Goal: Information Seeking & Learning: Learn about a topic

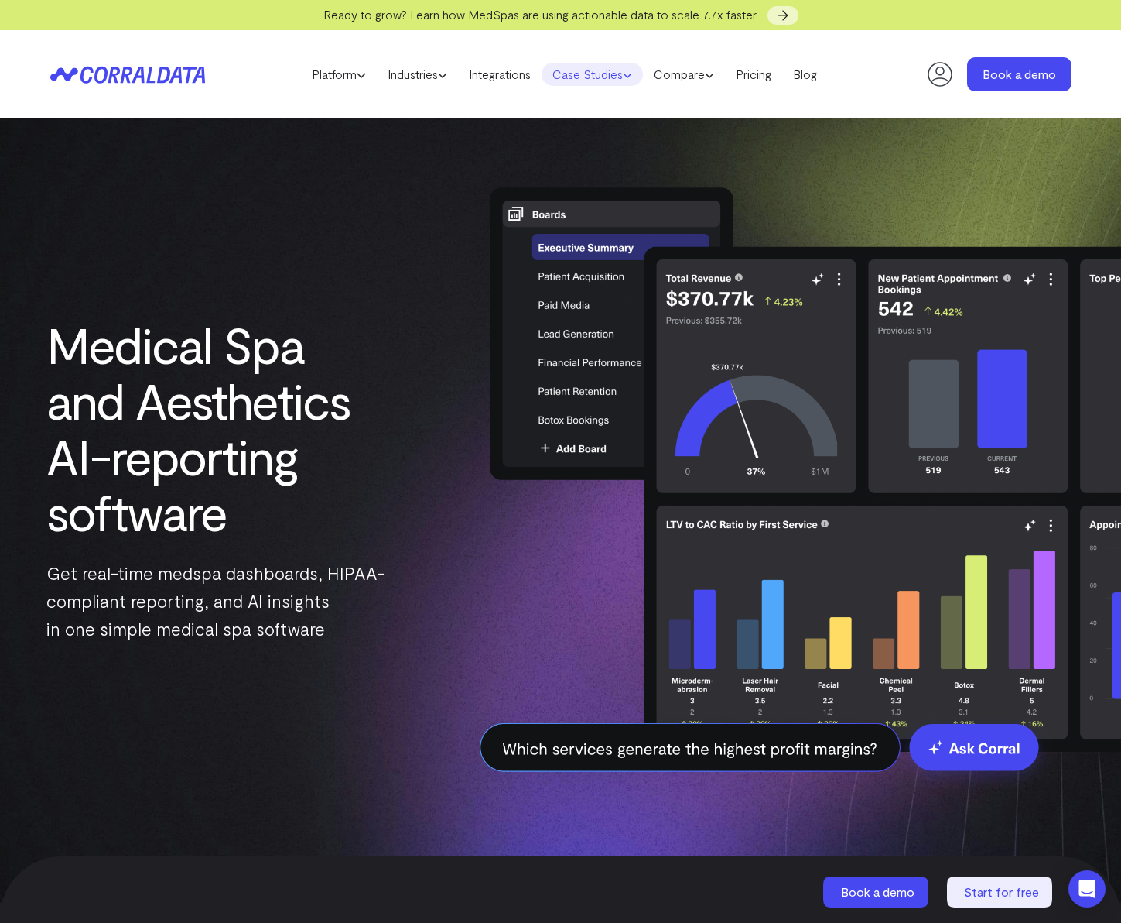
click at [579, 70] on link "Case Studies" at bounding box center [592, 74] width 101 height 23
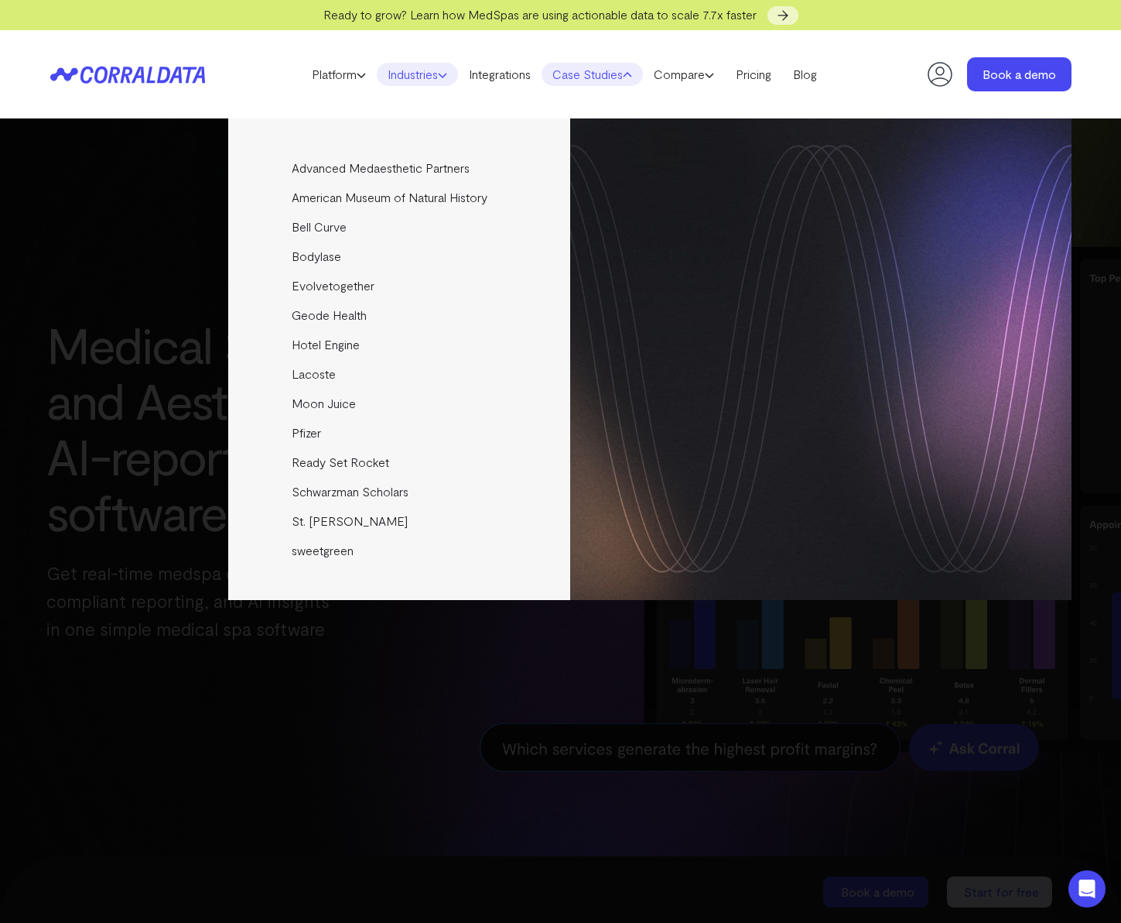
click at [425, 72] on link "Industries" at bounding box center [417, 74] width 81 height 23
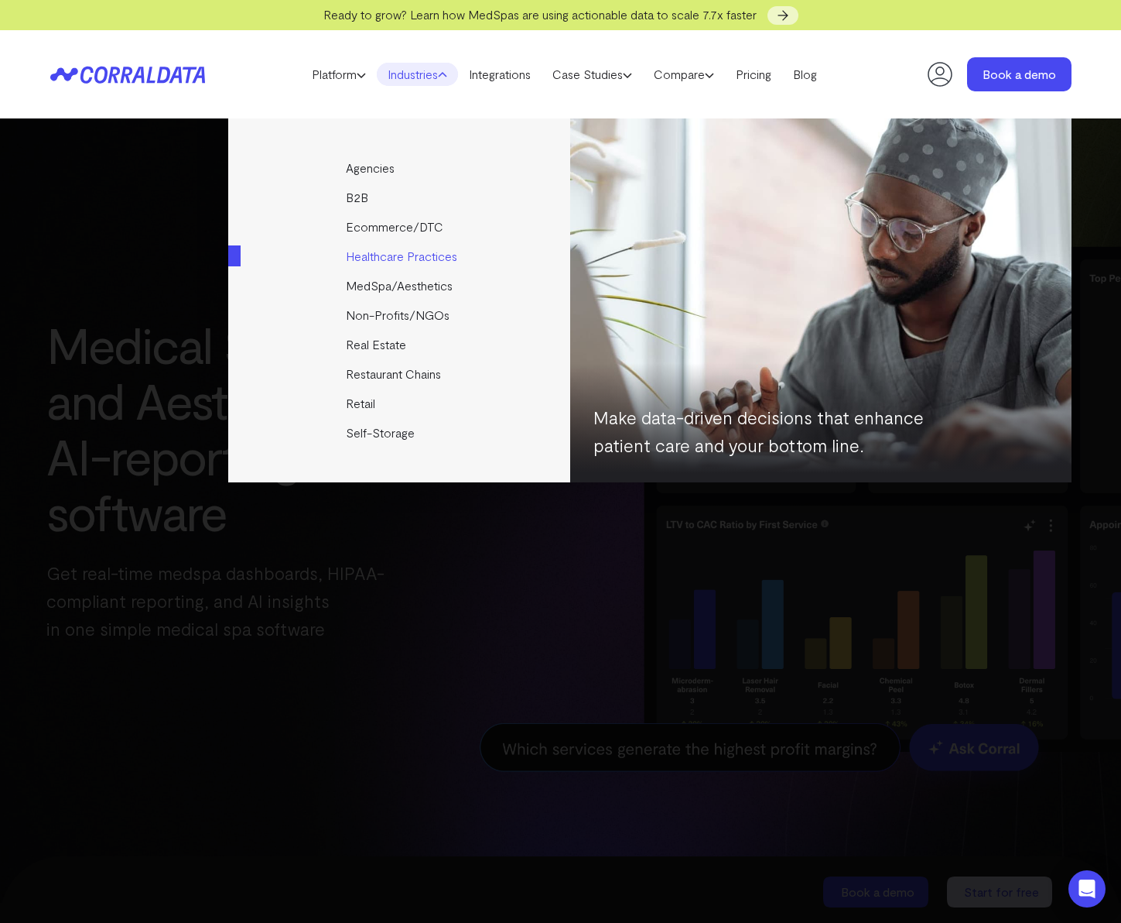
click at [380, 259] on link "Healthcare Practices" at bounding box center [400, 255] width 344 height 29
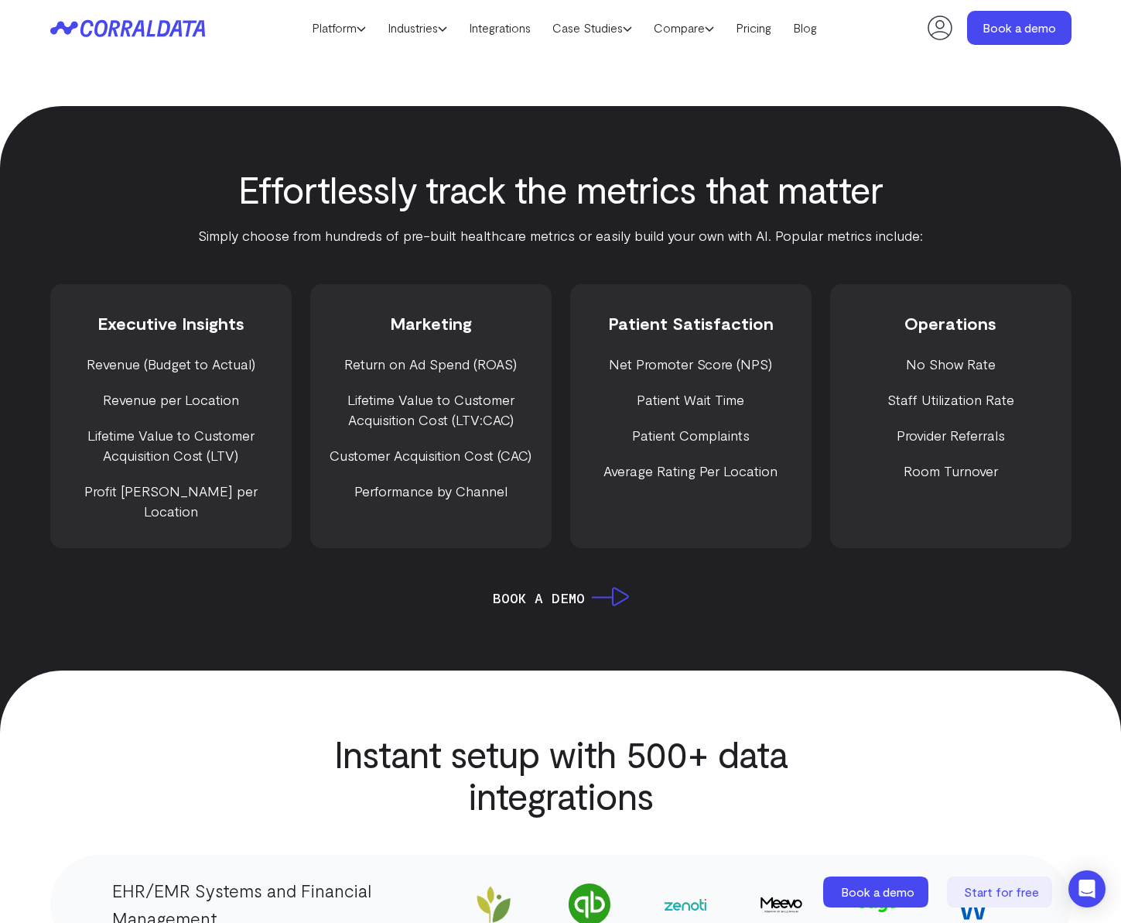
scroll to position [1902, 0]
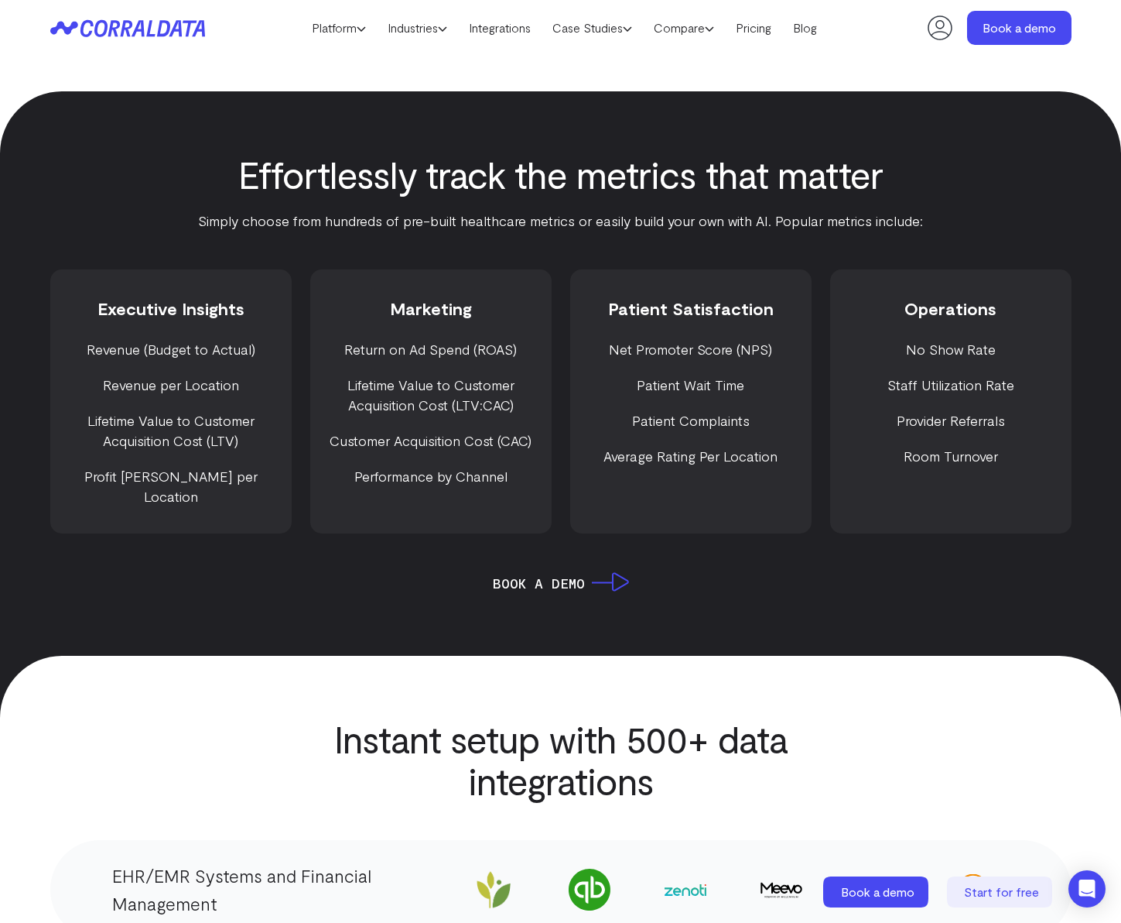
click at [962, 386] on li "Staff Utilization Rate" at bounding box center [951, 385] width 211 height 20
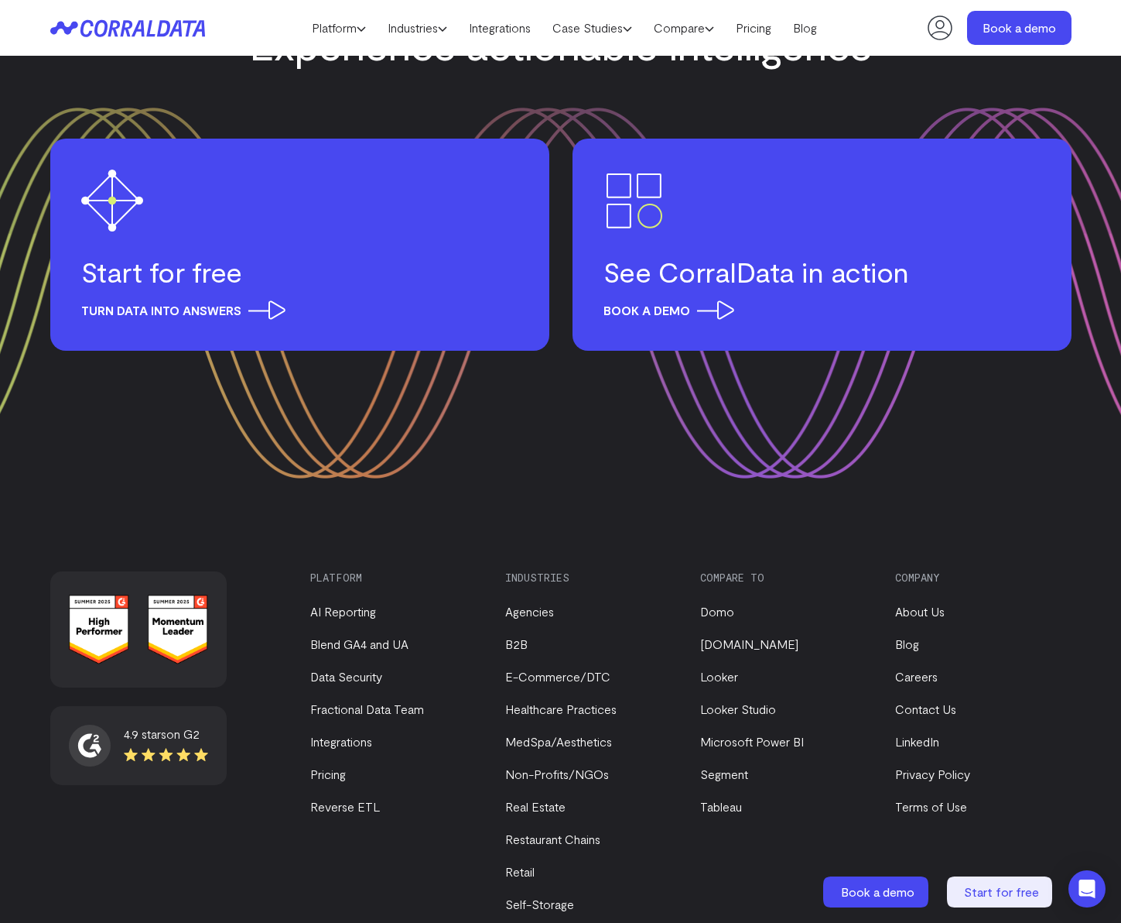
scroll to position [5870, 0]
